Goal: Entertainment & Leisure: Consume media (video, audio)

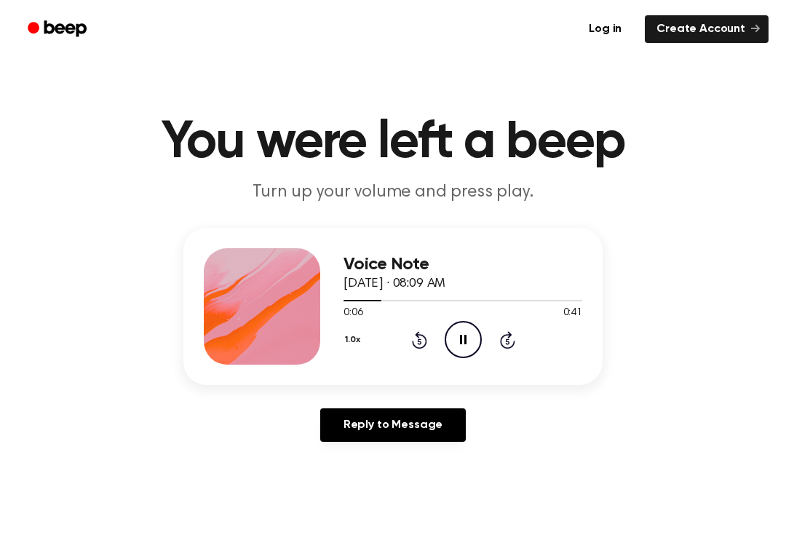
click at [424, 312] on div "0:06 0:41" at bounding box center [463, 313] width 239 height 15
click at [427, 341] on icon at bounding box center [419, 339] width 15 height 17
click at [408, 333] on div "1.0x Rewind 5 seconds Pause Audio Skip 5 seconds" at bounding box center [463, 339] width 239 height 37
click at [419, 338] on icon at bounding box center [419, 339] width 15 height 17
click at [432, 338] on div "1.0x Rewind 5 seconds Pause Audio Skip 5 seconds" at bounding box center [463, 339] width 239 height 37
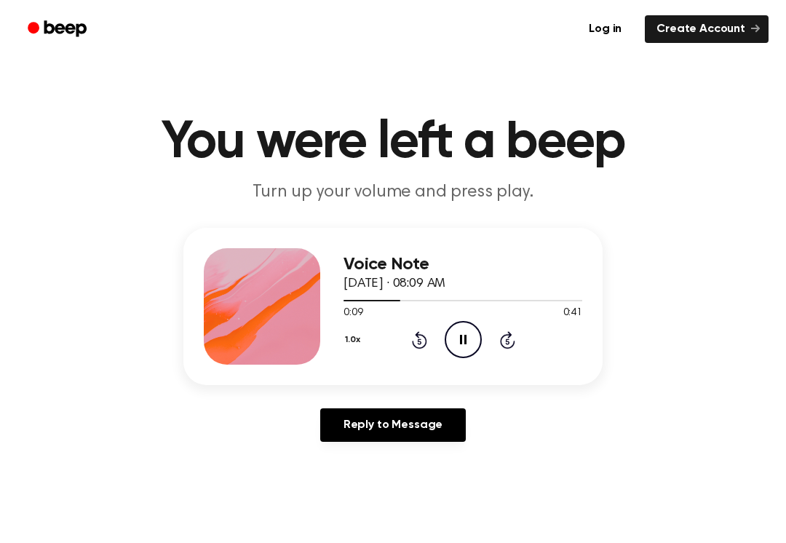
click at [423, 338] on icon "Rewind 5 seconds" at bounding box center [419, 339] width 16 height 19
click at [420, 335] on icon at bounding box center [419, 339] width 15 height 17
click at [427, 330] on div "1.0x Rewind 5 seconds Pause Audio Skip 5 seconds" at bounding box center [463, 339] width 239 height 37
click at [454, 330] on icon "Pause Audio" at bounding box center [463, 339] width 37 height 37
click at [472, 342] on icon "Play Audio" at bounding box center [463, 339] width 37 height 37
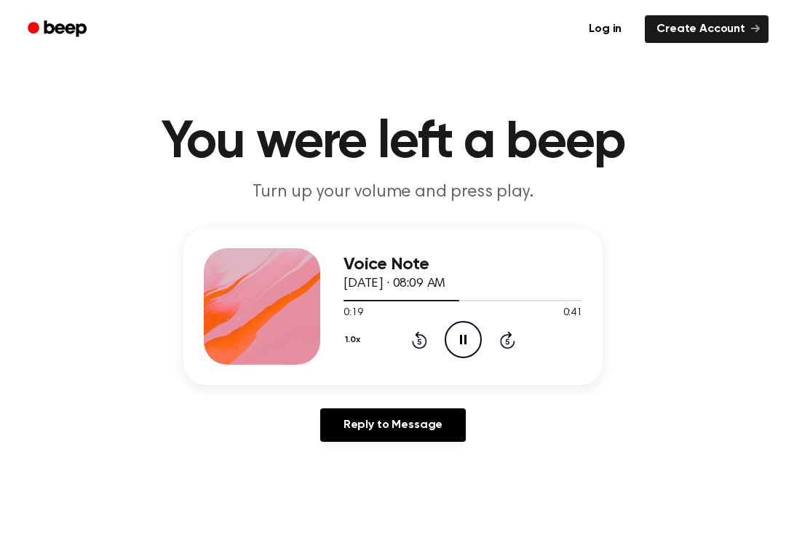
click at [483, 345] on div "1.0x Rewind 5 seconds Pause Audio Skip 5 seconds" at bounding box center [463, 339] width 239 height 37
click at [474, 346] on icon "Pause Audio" at bounding box center [463, 339] width 37 height 37
click at [464, 338] on icon at bounding box center [464, 339] width 8 height 9
click at [475, 330] on icon "Pause Audio" at bounding box center [463, 339] width 37 height 37
click at [464, 328] on icon "Play Audio" at bounding box center [463, 339] width 37 height 37
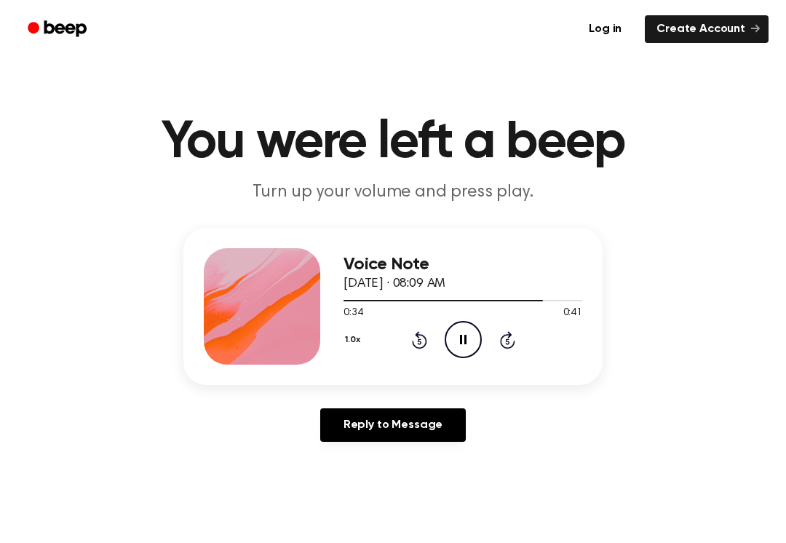
click at [421, 341] on icon at bounding box center [419, 341] width 4 height 6
click at [423, 338] on icon "Rewind 5 seconds" at bounding box center [419, 339] width 16 height 19
click at [467, 341] on icon "Pause Audio" at bounding box center [463, 339] width 37 height 37
click at [489, 344] on div "1.0x Rewind 5 seconds Play Audio Skip 5 seconds" at bounding box center [463, 339] width 239 height 37
click at [457, 345] on icon "Play Audio" at bounding box center [463, 339] width 37 height 37
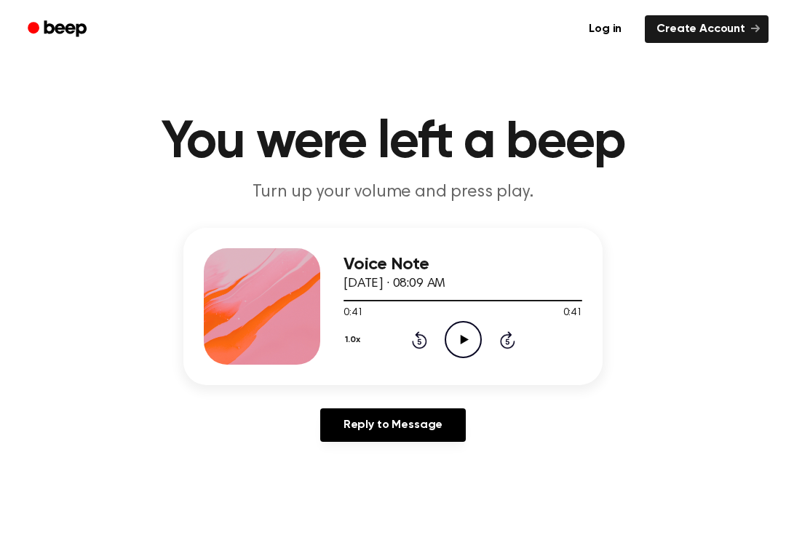
click at [473, 337] on icon "Play Audio" at bounding box center [463, 339] width 37 height 37
